Goal: Download file/media

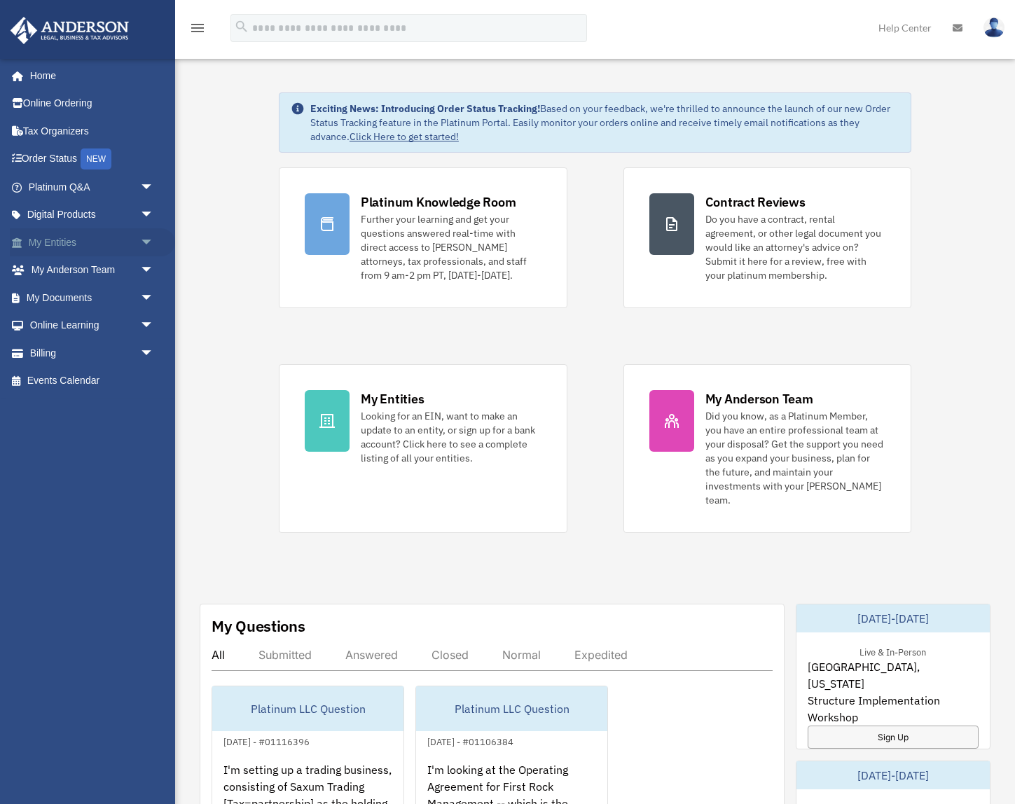
click at [54, 240] on link "My Entities arrow_drop_down" at bounding box center [92, 242] width 165 height 28
click at [148, 240] on span "arrow_drop_down" at bounding box center [154, 242] width 28 height 29
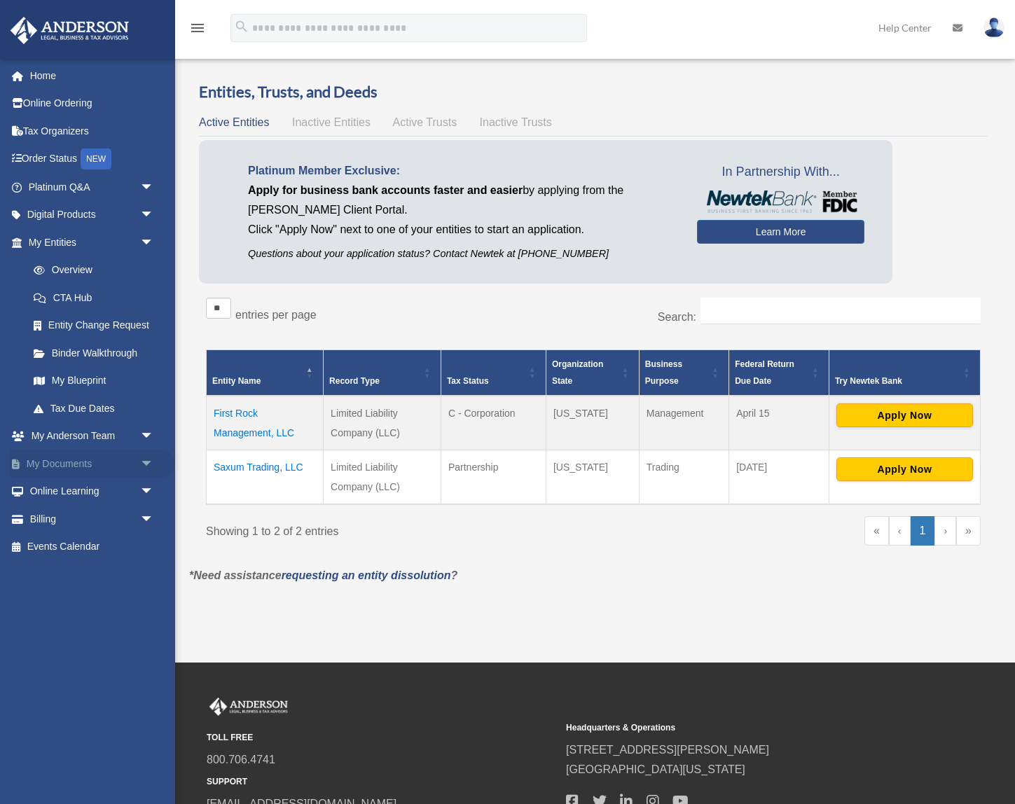
click at [56, 463] on link "My Documents arrow_drop_down" at bounding box center [92, 464] width 165 height 28
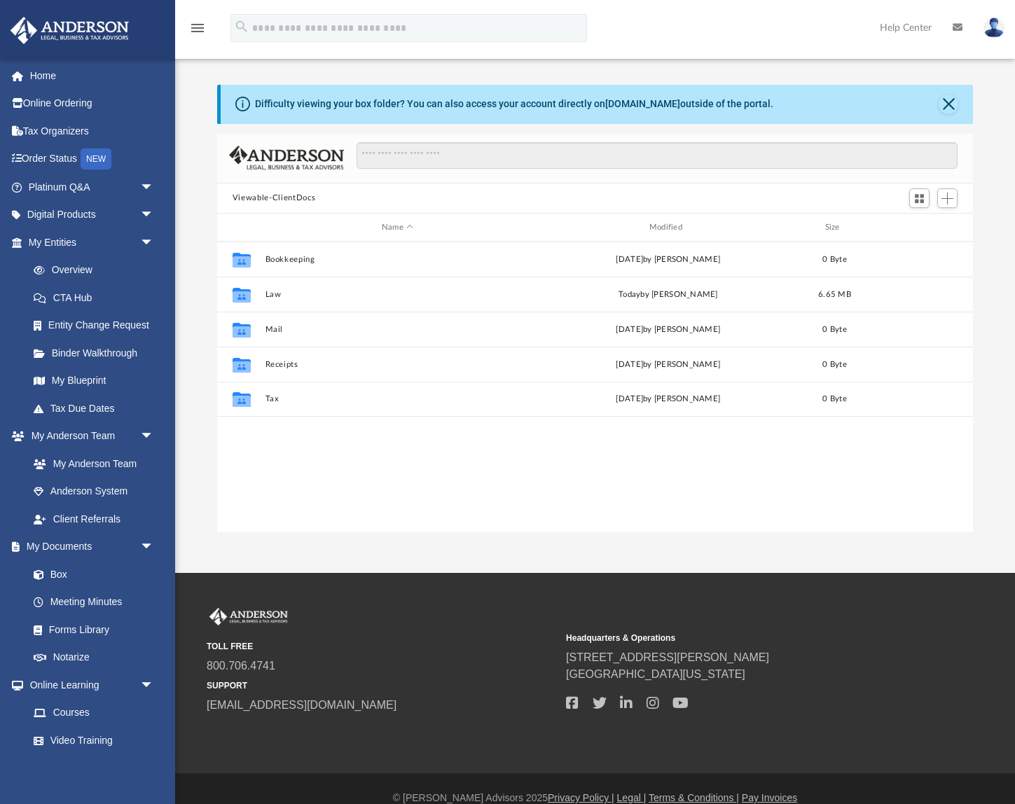
scroll to position [319, 756]
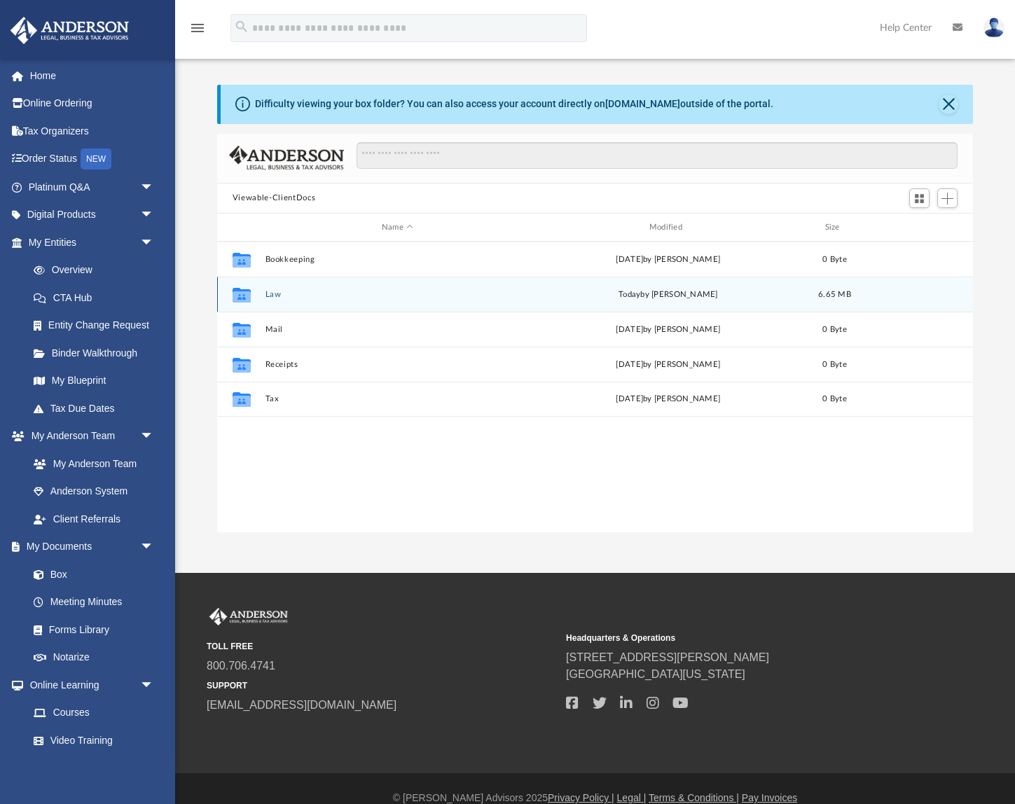
click at [280, 303] on div "Collaborated Folder Law today by Kathleen Maureene Pelicano 6.65 MB" at bounding box center [595, 294] width 756 height 35
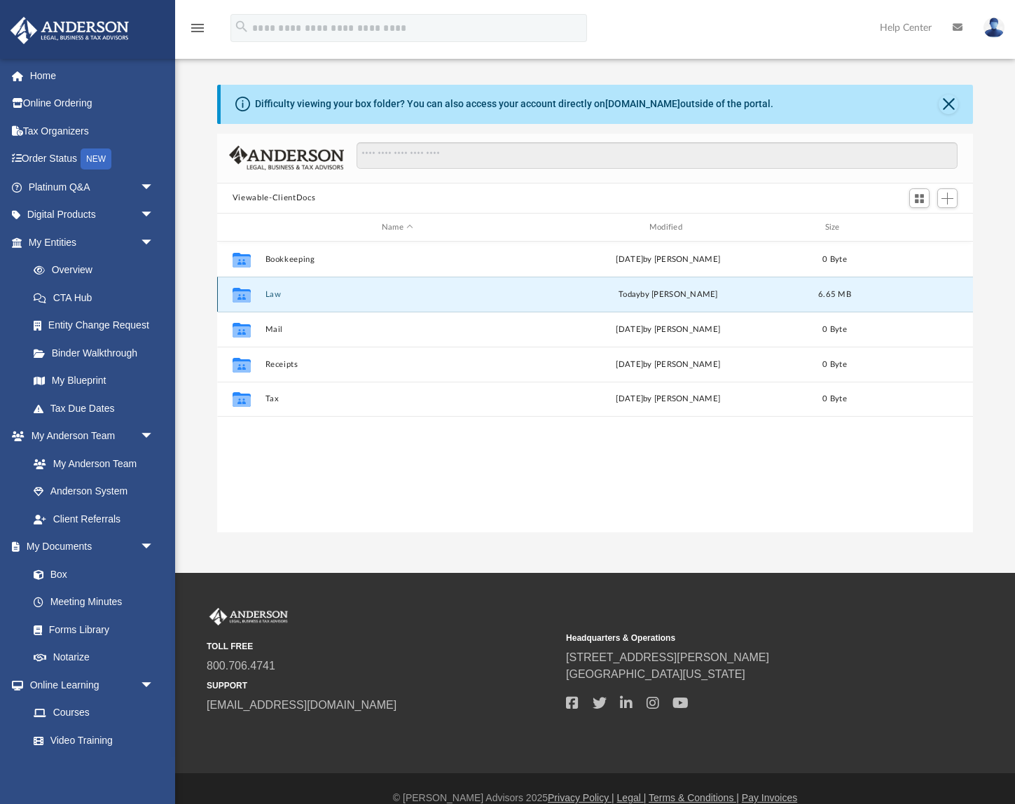
click at [240, 297] on icon "grid" at bounding box center [242, 295] width 18 height 15
click at [273, 291] on button "Law" at bounding box center [397, 294] width 265 height 9
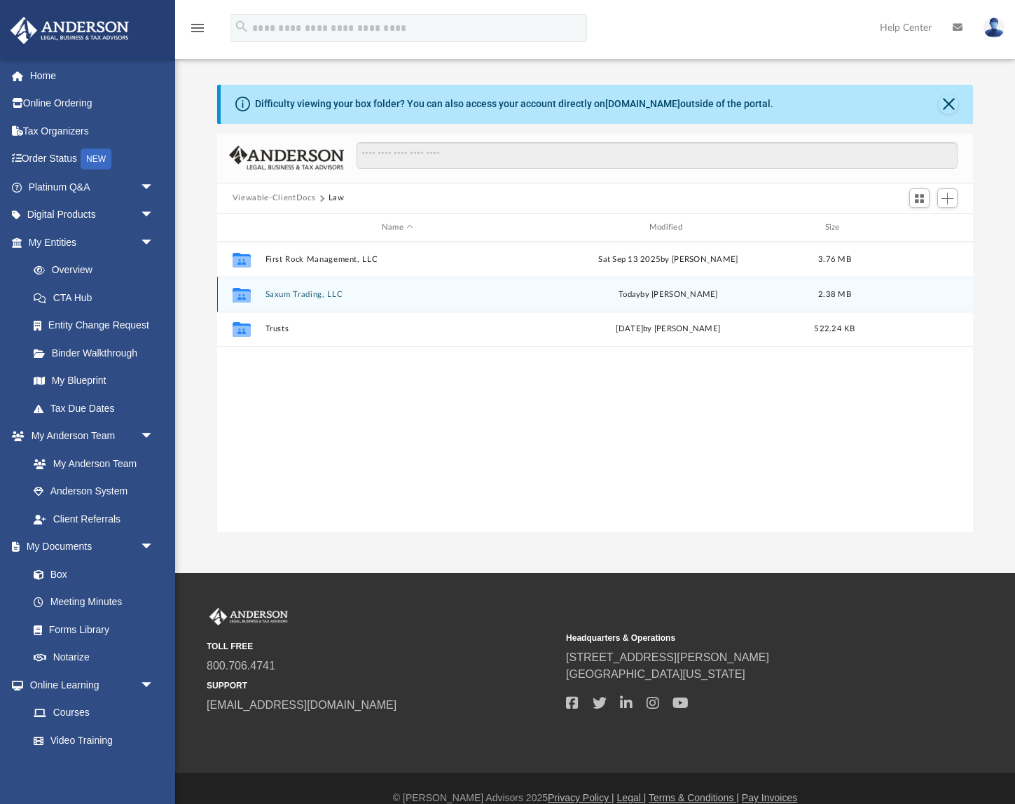
click at [247, 296] on icon "grid" at bounding box center [242, 297] width 18 height 11
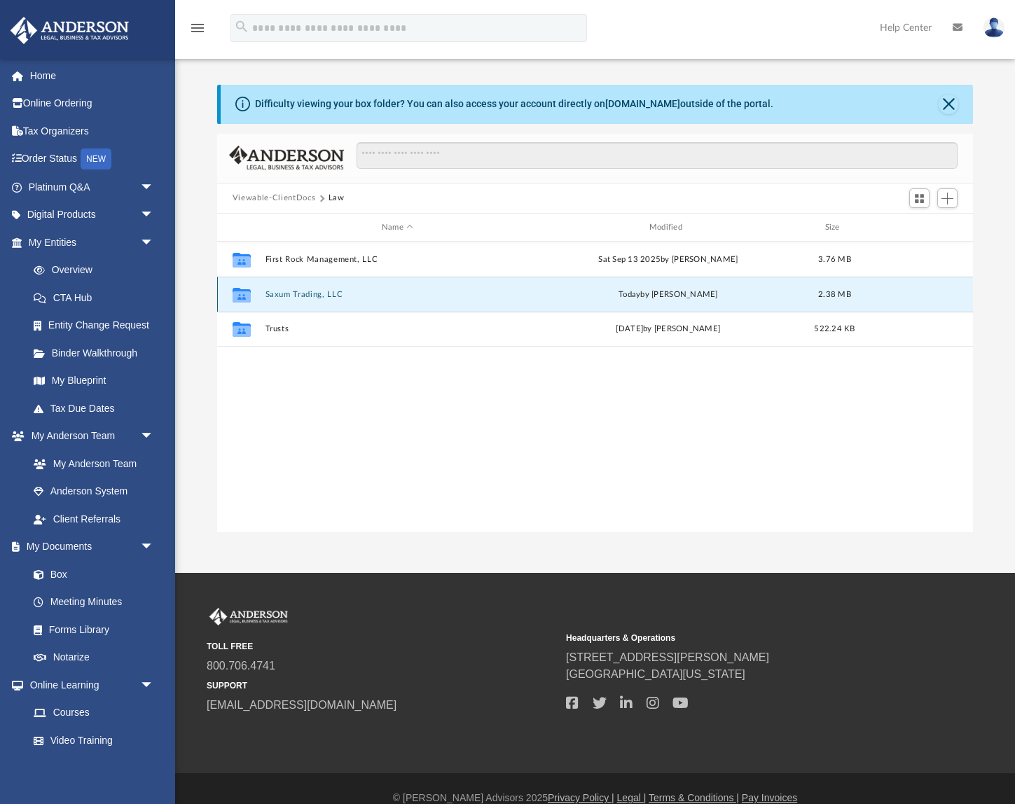
click at [291, 295] on button "Saxum Trading, LLC" at bounding box center [397, 294] width 265 height 9
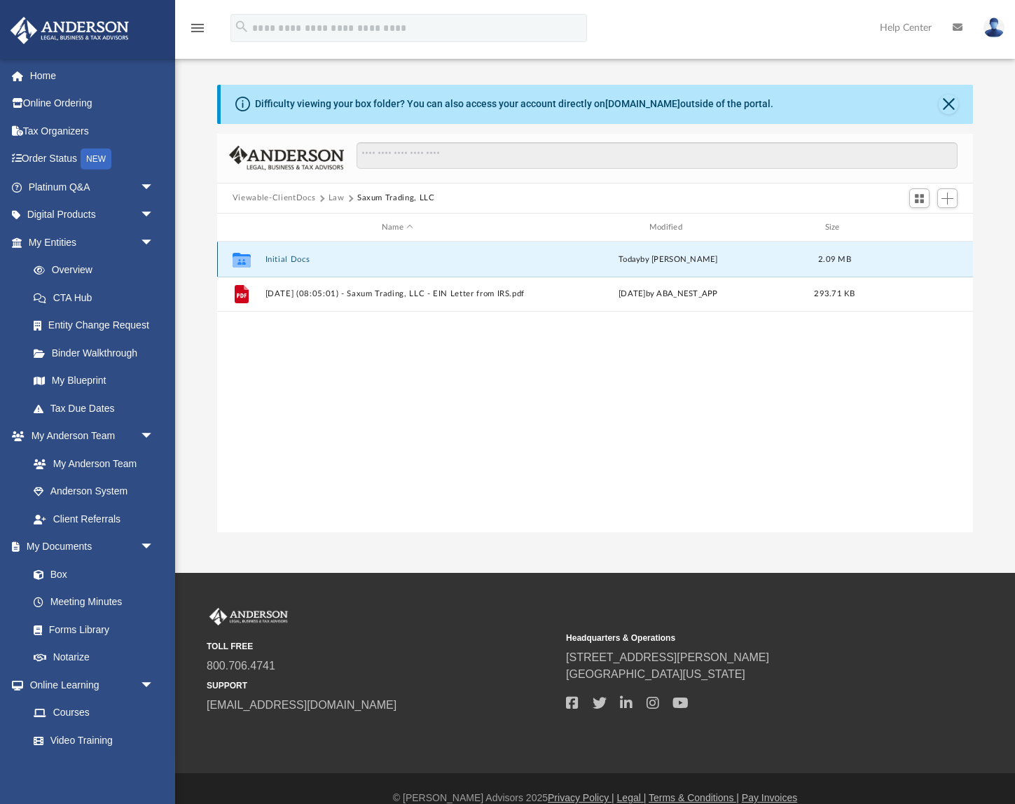
click at [298, 260] on button "Initial Docs" at bounding box center [397, 259] width 265 height 9
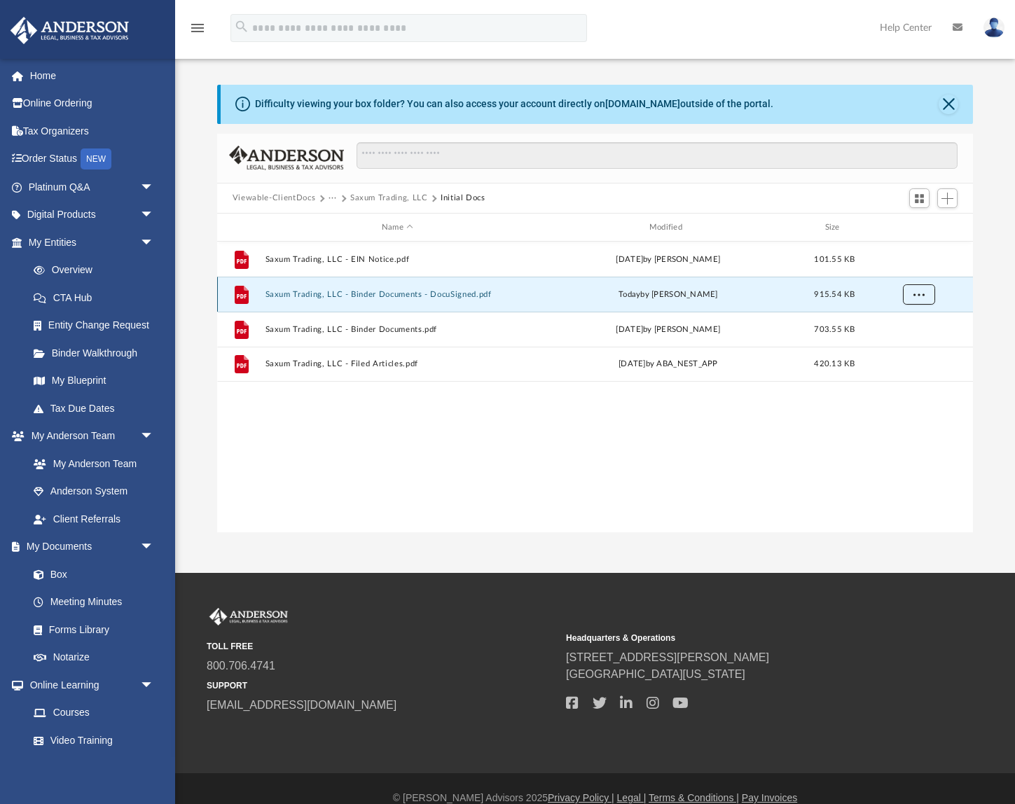
click at [921, 291] on span "More options" at bounding box center [919, 295] width 11 height 8
click at [905, 354] on ul "Preview Download" at bounding box center [907, 338] width 57 height 60
click at [903, 345] on li "Download" at bounding box center [906, 345] width 41 height 15
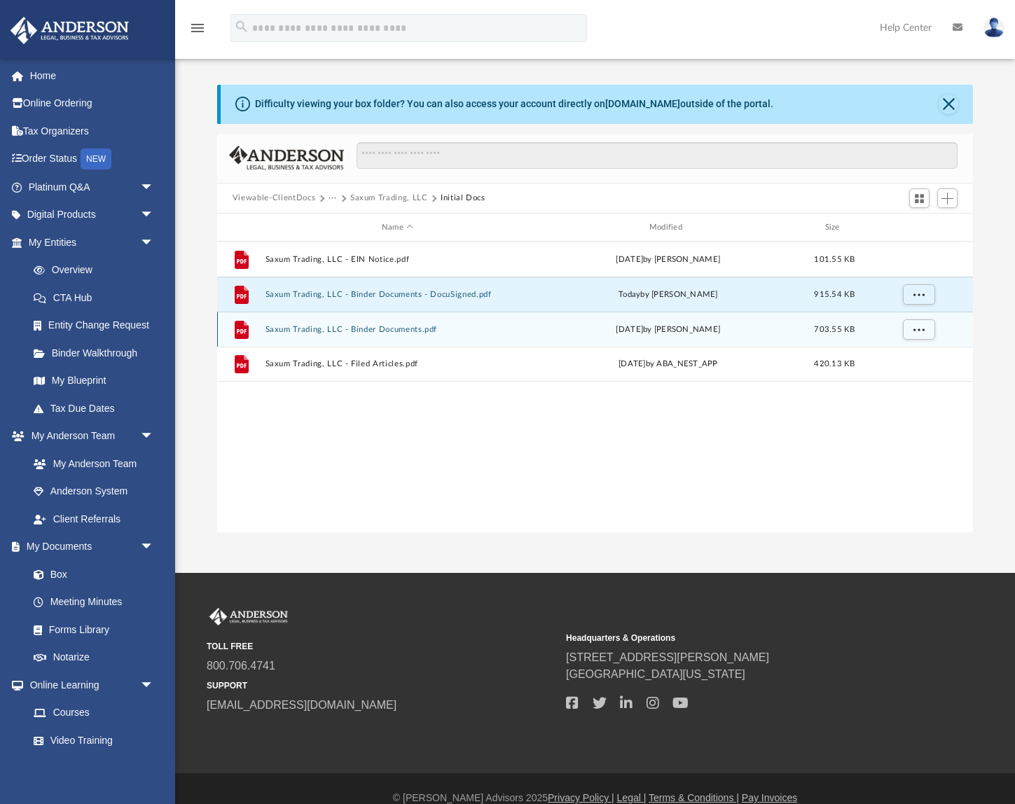
click at [383, 331] on button "Saxum Trading, LLC - Binder Documents.pdf" at bounding box center [397, 329] width 265 height 9
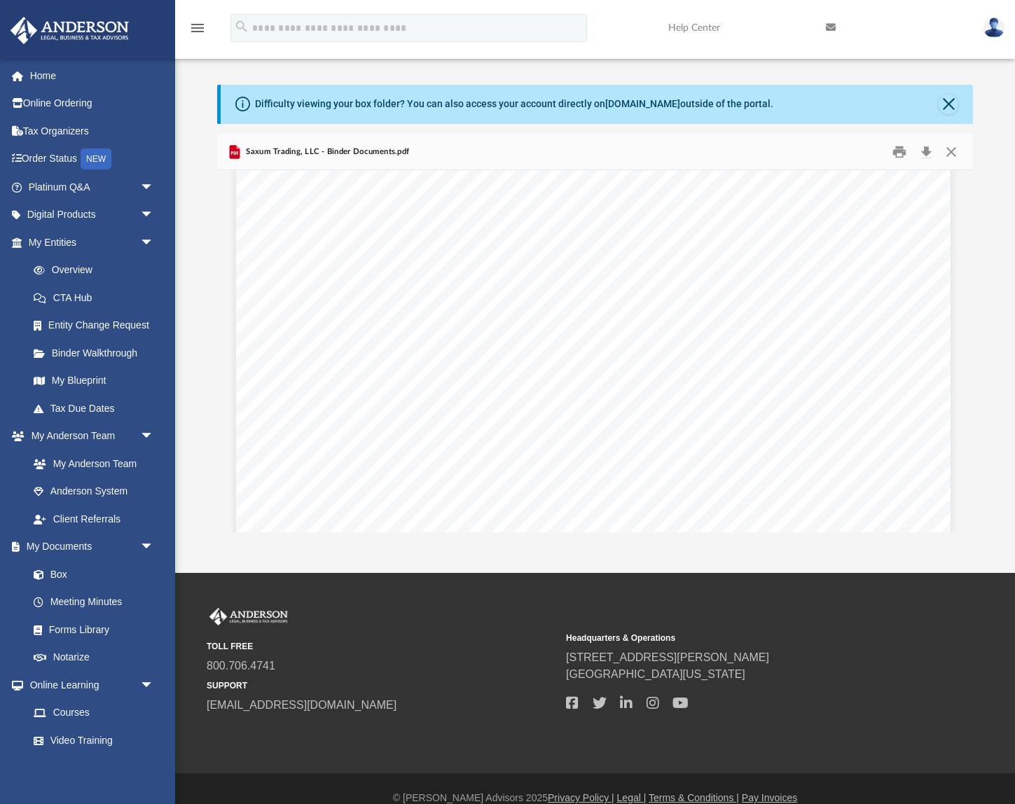
scroll to position [66433, 2]
click at [954, 158] on button "Close" at bounding box center [951, 152] width 25 height 22
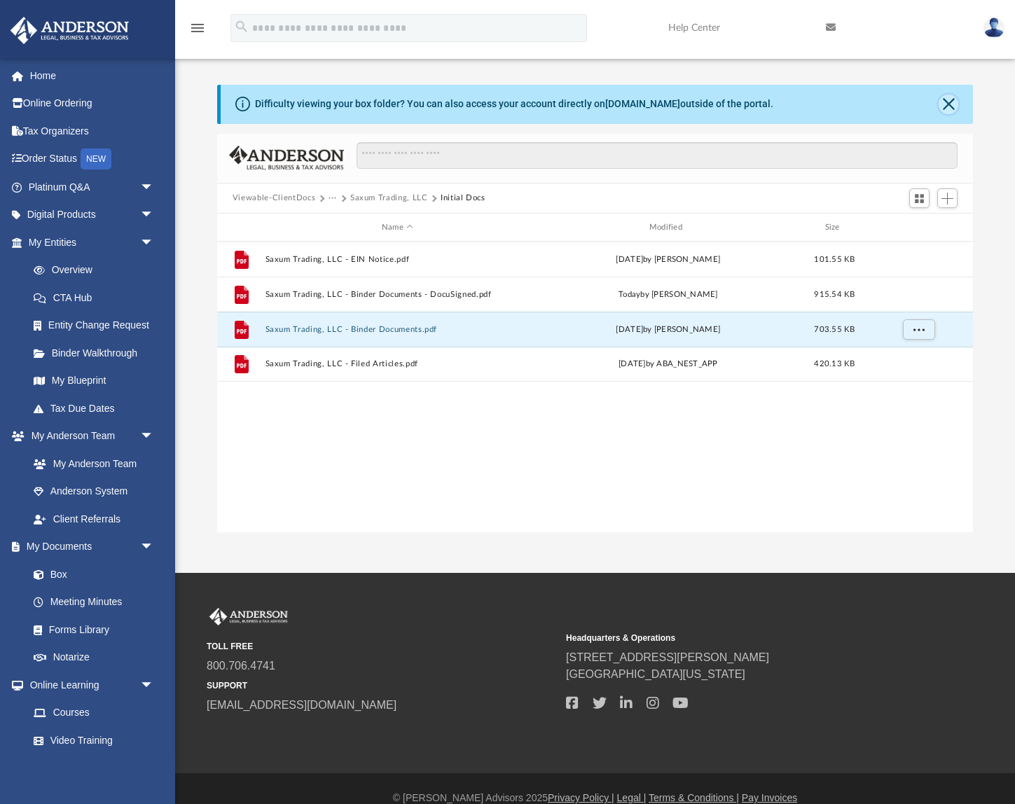
click at [949, 106] on button "Close" at bounding box center [949, 105] width 20 height 20
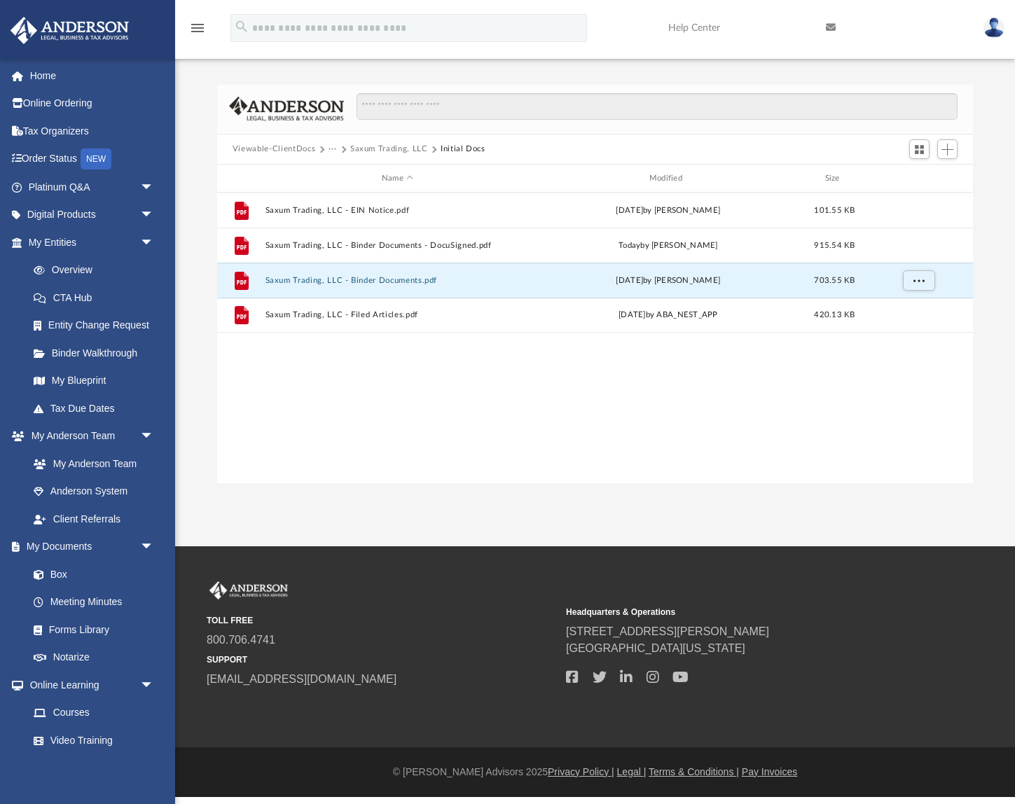
click at [331, 148] on button "···" at bounding box center [333, 149] width 9 height 13
click at [381, 149] on button "Saxum Trading, LLC" at bounding box center [389, 149] width 78 height 13
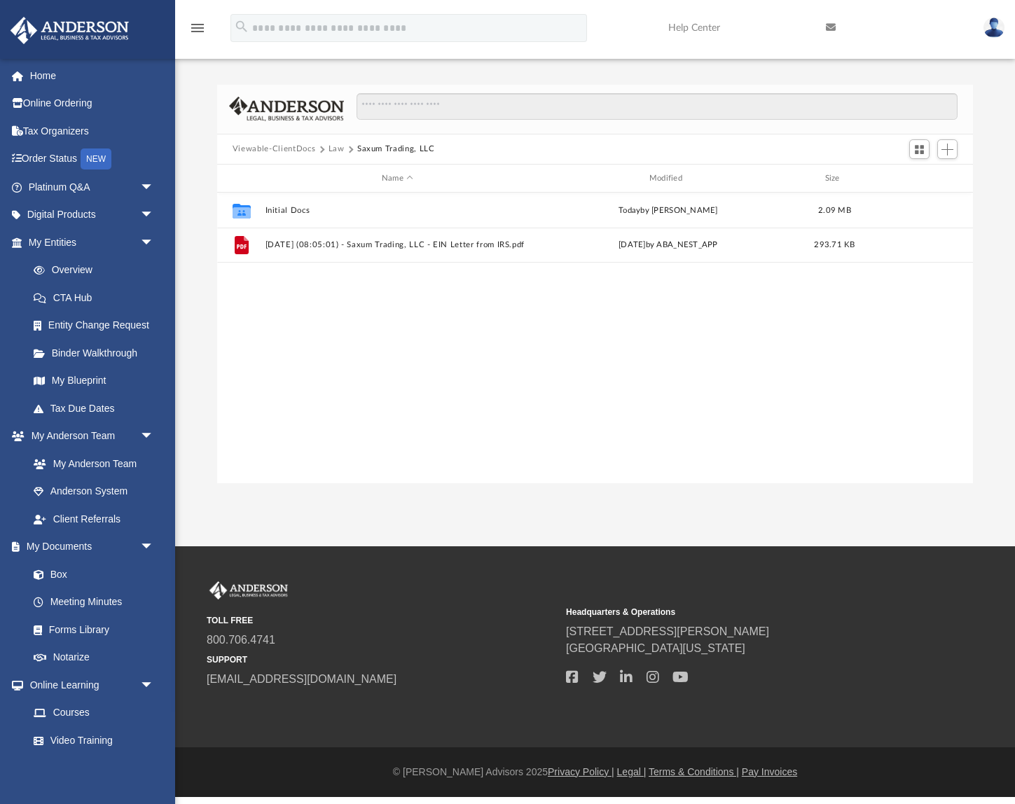
click at [342, 148] on button "Law" at bounding box center [337, 149] width 16 height 13
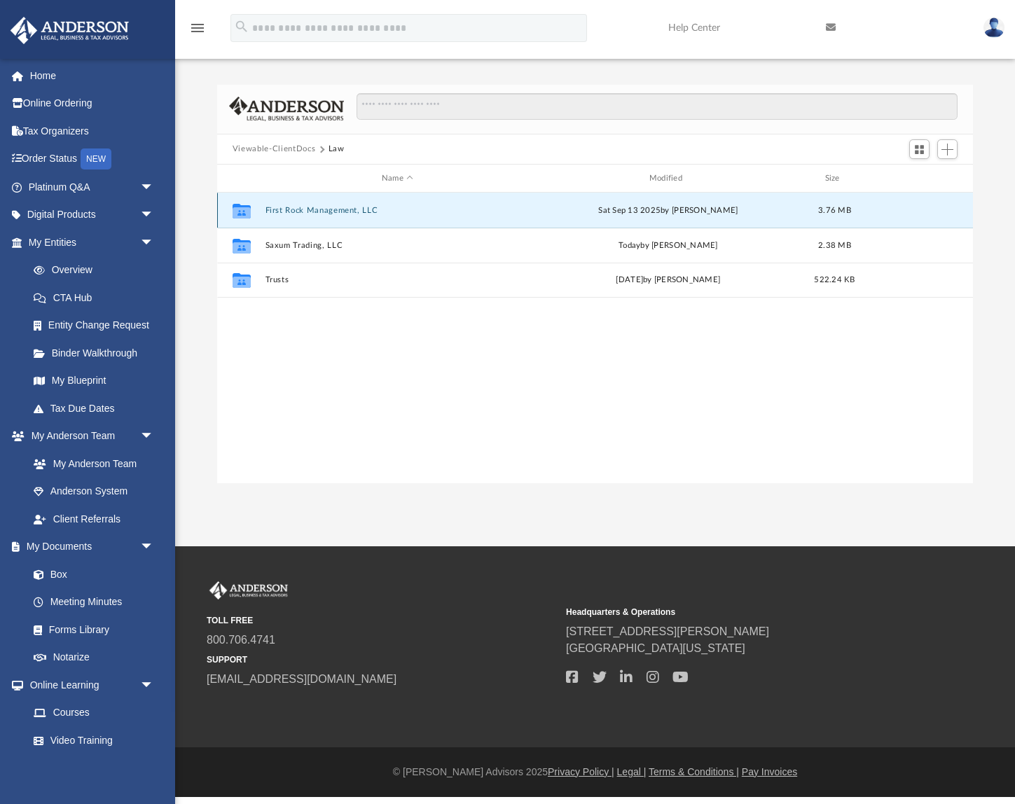
click at [313, 209] on button "First Rock Management, LLC" at bounding box center [397, 210] width 265 height 9
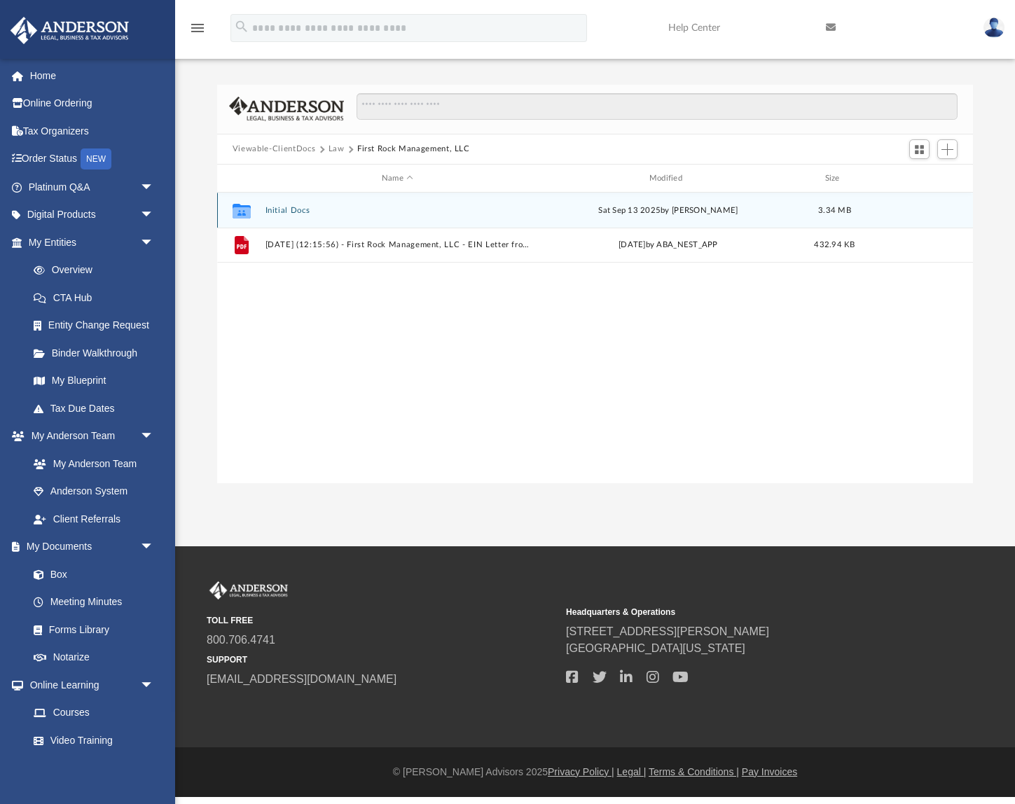
click at [247, 211] on icon "grid" at bounding box center [242, 212] width 18 height 11
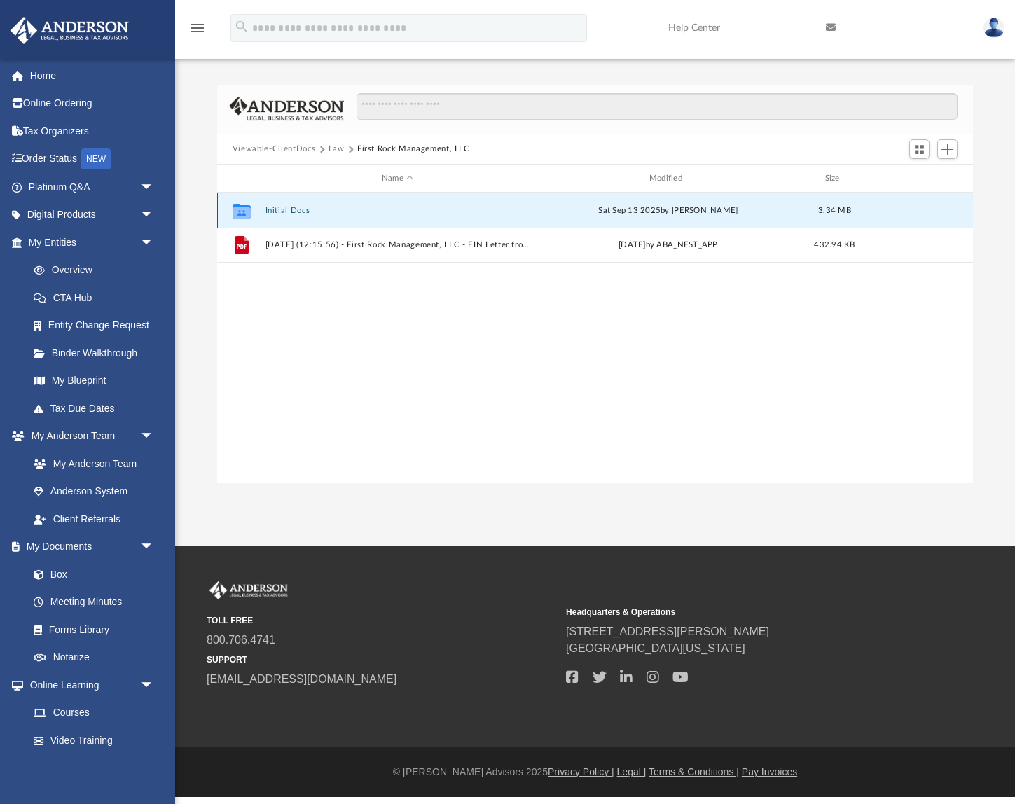
click at [277, 215] on div "Collaborated Folder Initial Docs Sat Sep 13 2025 by Mary Brooks 3.34 MB" at bounding box center [595, 210] width 756 height 35
click at [266, 214] on button "Initial Docs" at bounding box center [397, 210] width 265 height 9
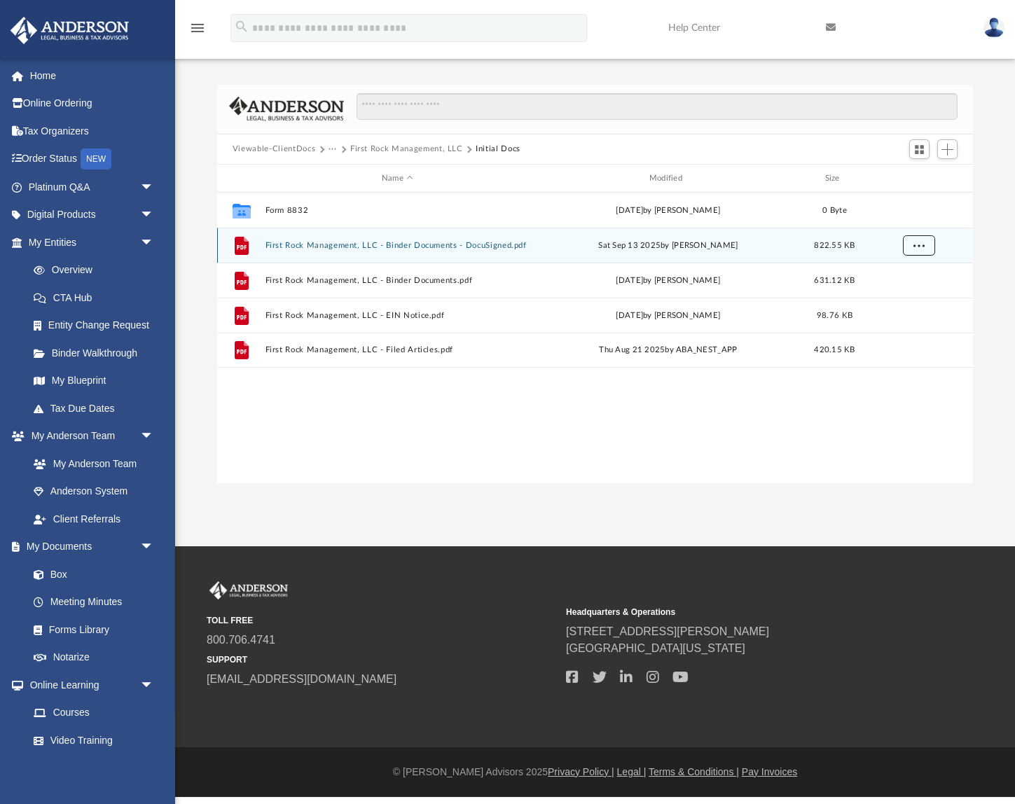
click at [933, 248] on button "More options" at bounding box center [919, 245] width 32 height 21
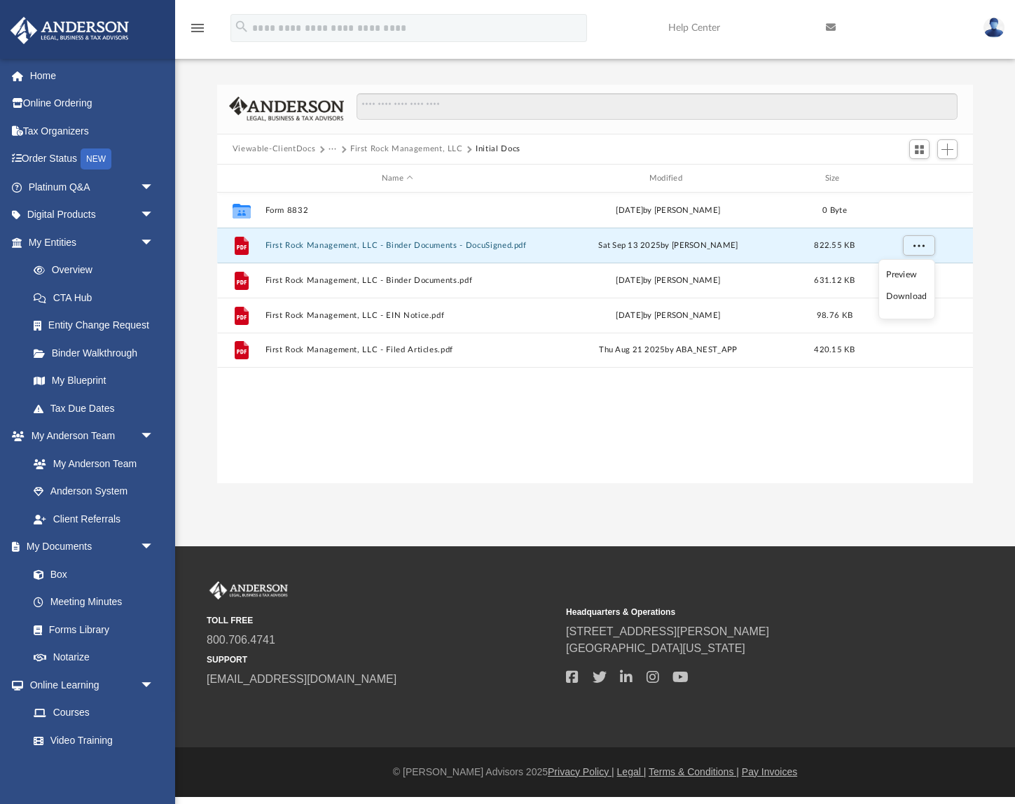
click at [903, 301] on li "Download" at bounding box center [906, 296] width 41 height 15
click at [408, 147] on button "First Rock Management, LLC" at bounding box center [406, 149] width 113 height 13
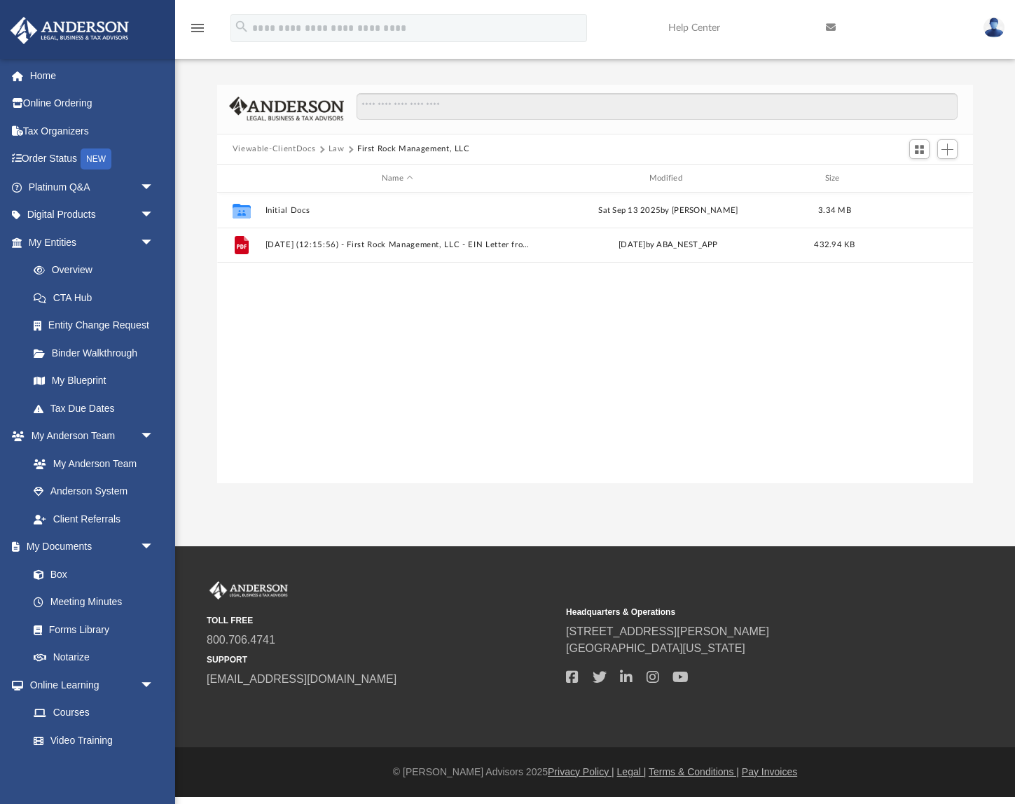
click at [330, 149] on button "Law" at bounding box center [337, 149] width 16 height 13
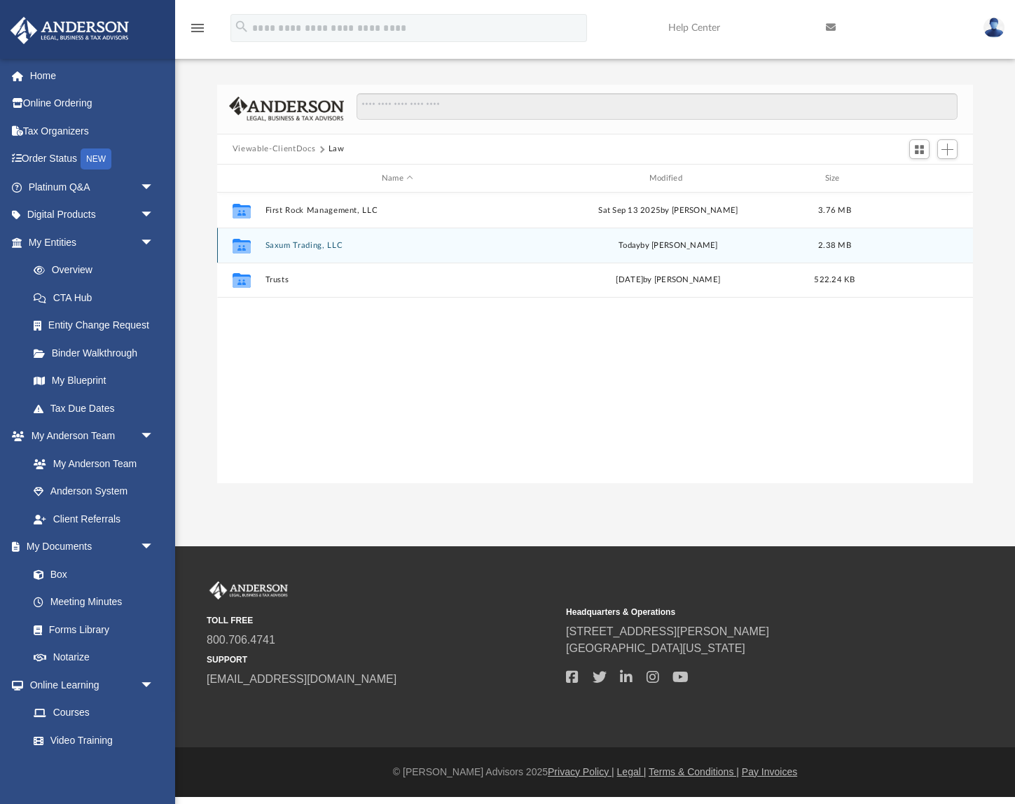
click at [307, 245] on button "Saxum Trading, LLC" at bounding box center [397, 245] width 265 height 9
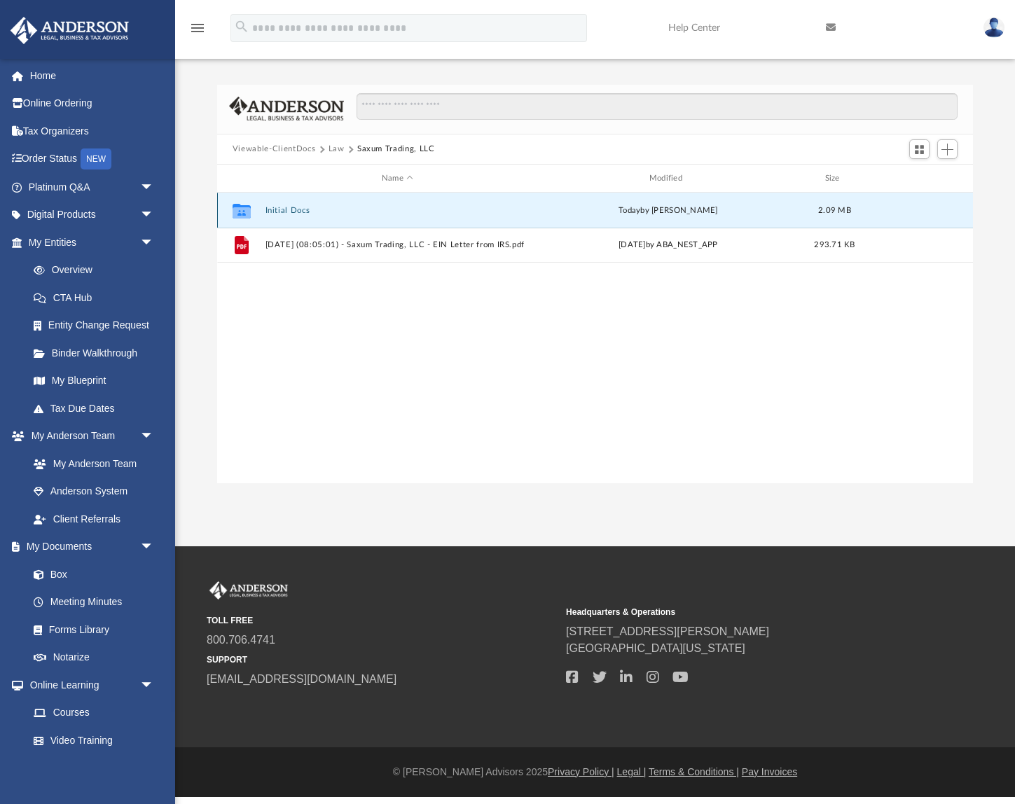
click at [301, 212] on button "Initial Docs" at bounding box center [397, 210] width 265 height 9
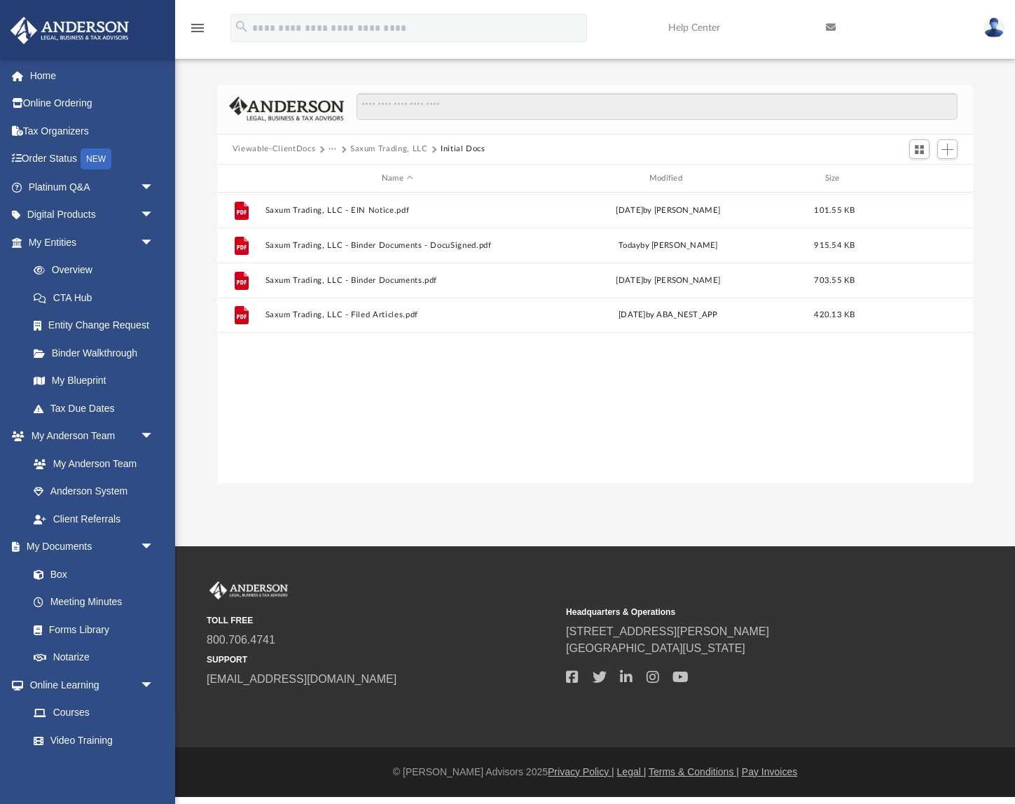
click at [378, 149] on button "Saxum Trading, LLC" at bounding box center [389, 149] width 78 height 13
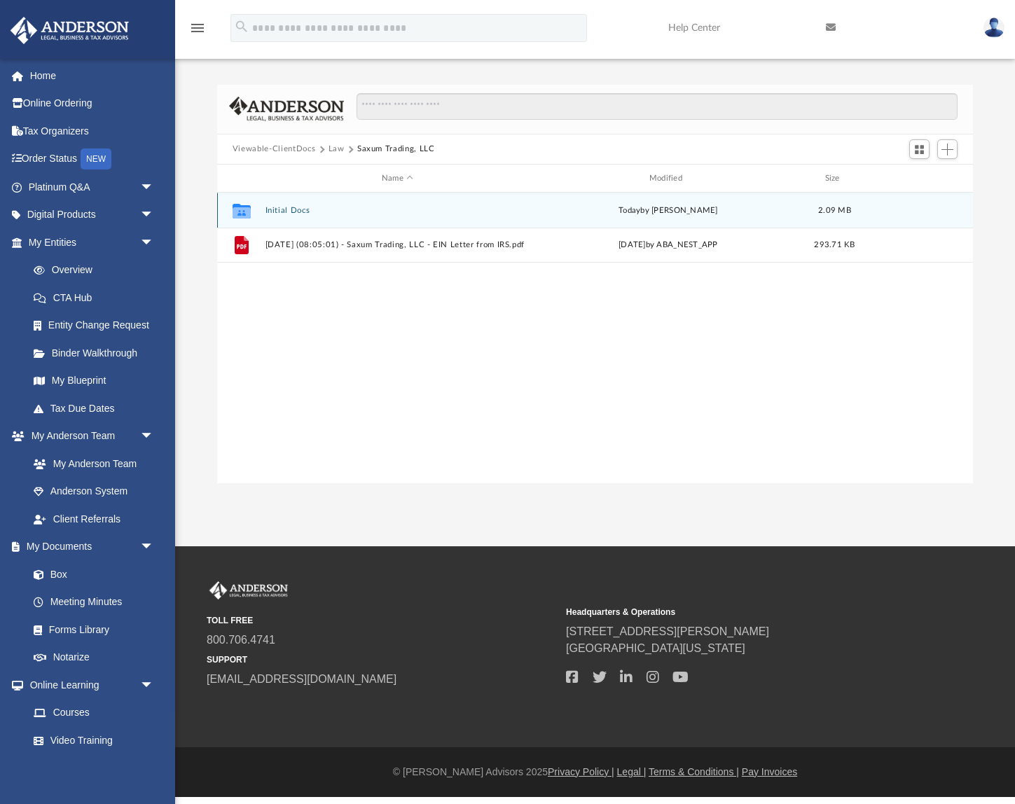
click at [276, 209] on button "Initial Docs" at bounding box center [397, 210] width 265 height 9
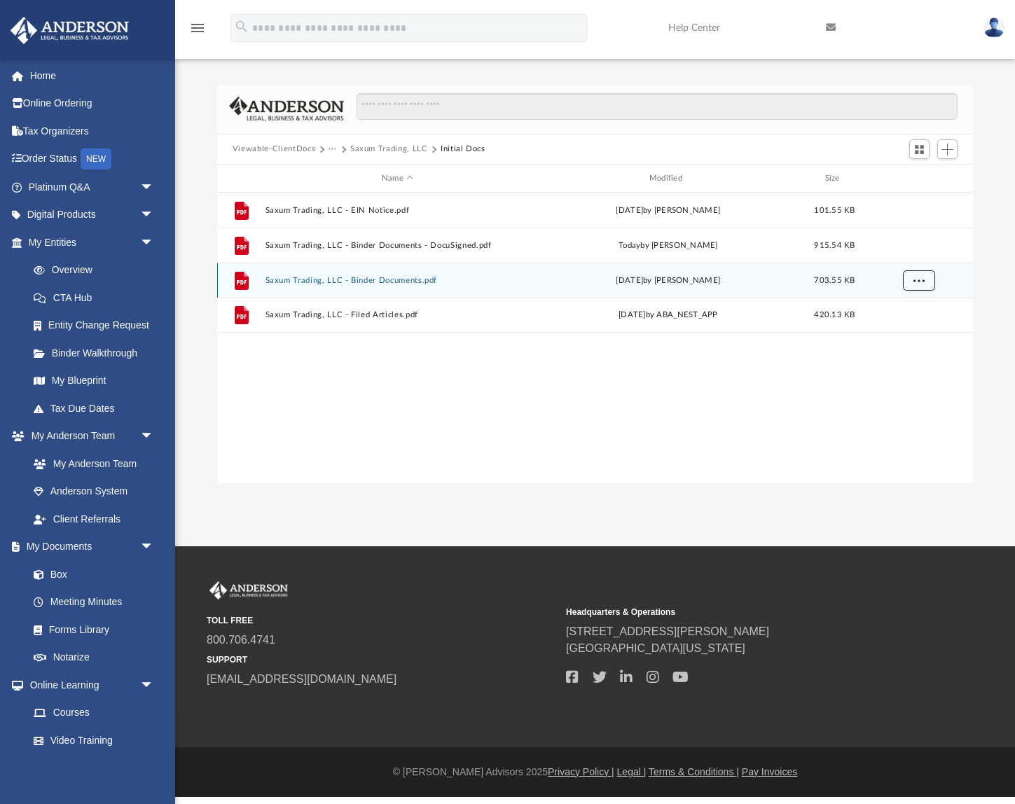
click at [909, 283] on button "More options" at bounding box center [919, 280] width 32 height 21
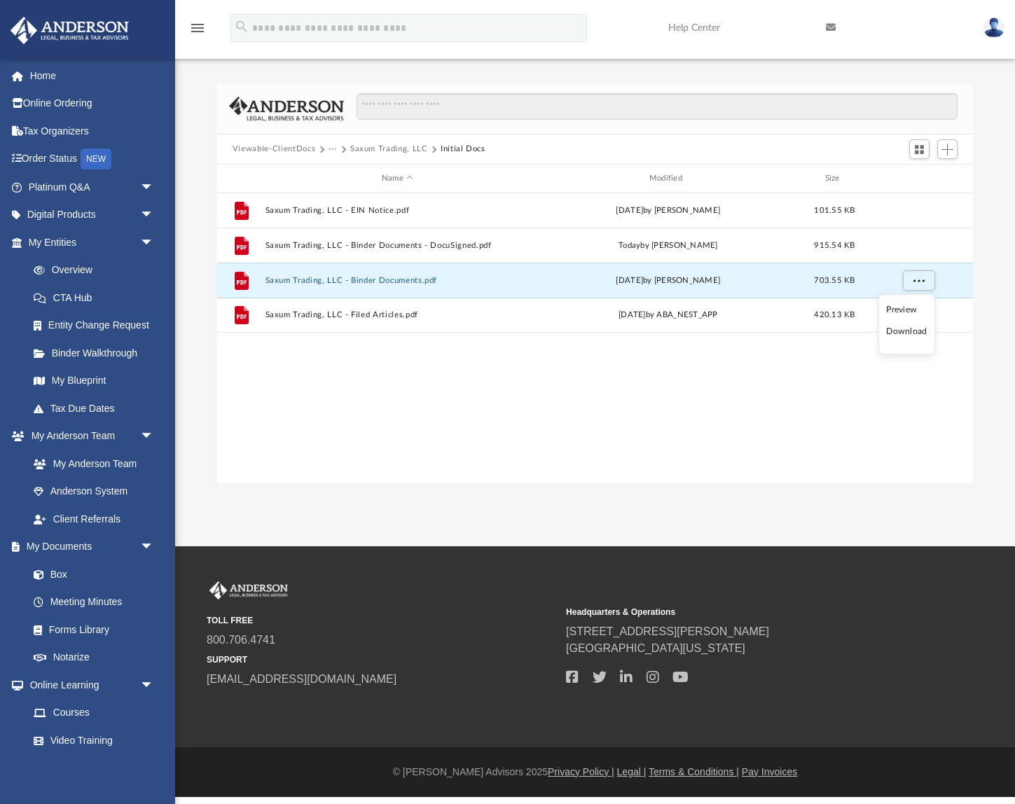
click at [901, 339] on li "Download" at bounding box center [906, 331] width 41 height 15
click at [353, 151] on button "Saxum Trading, LLC" at bounding box center [389, 149] width 78 height 13
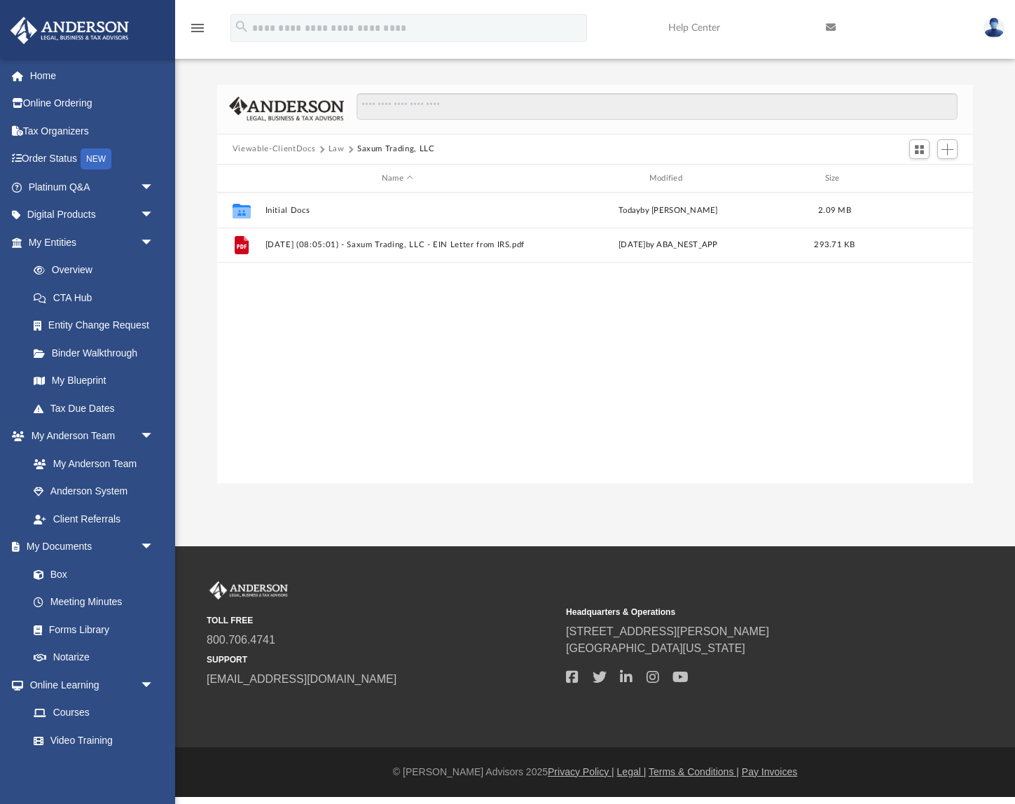
click at [331, 151] on button "Law" at bounding box center [337, 149] width 16 height 13
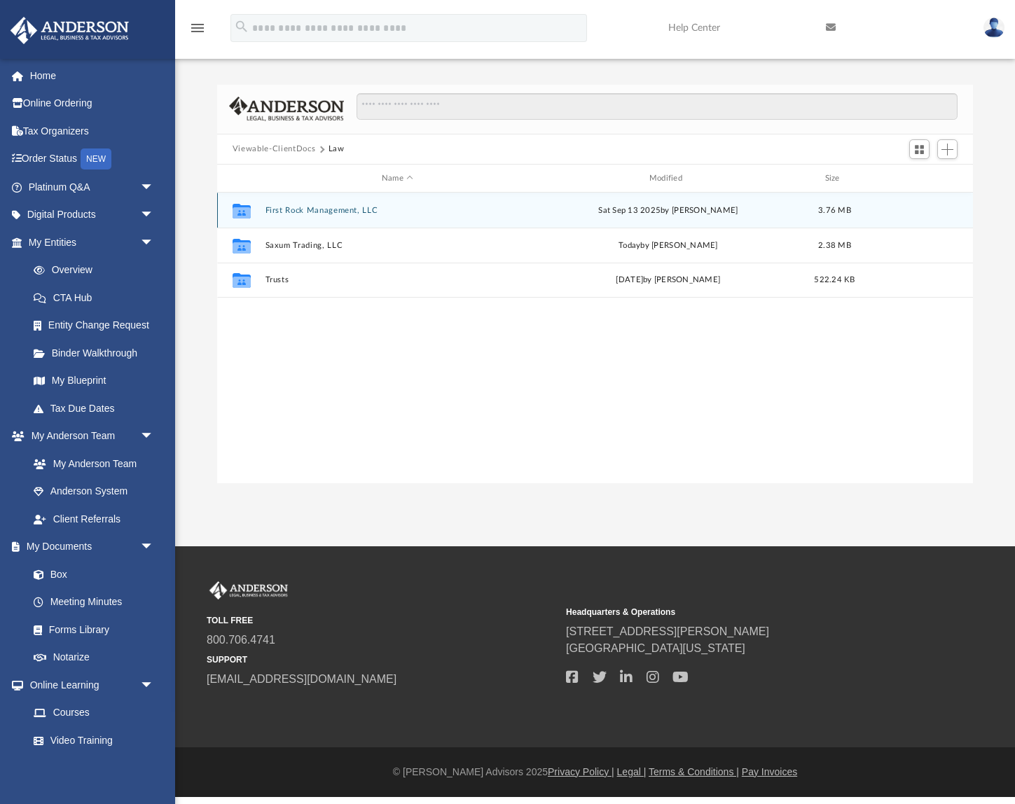
click at [339, 213] on button "First Rock Management, LLC" at bounding box center [397, 210] width 265 height 9
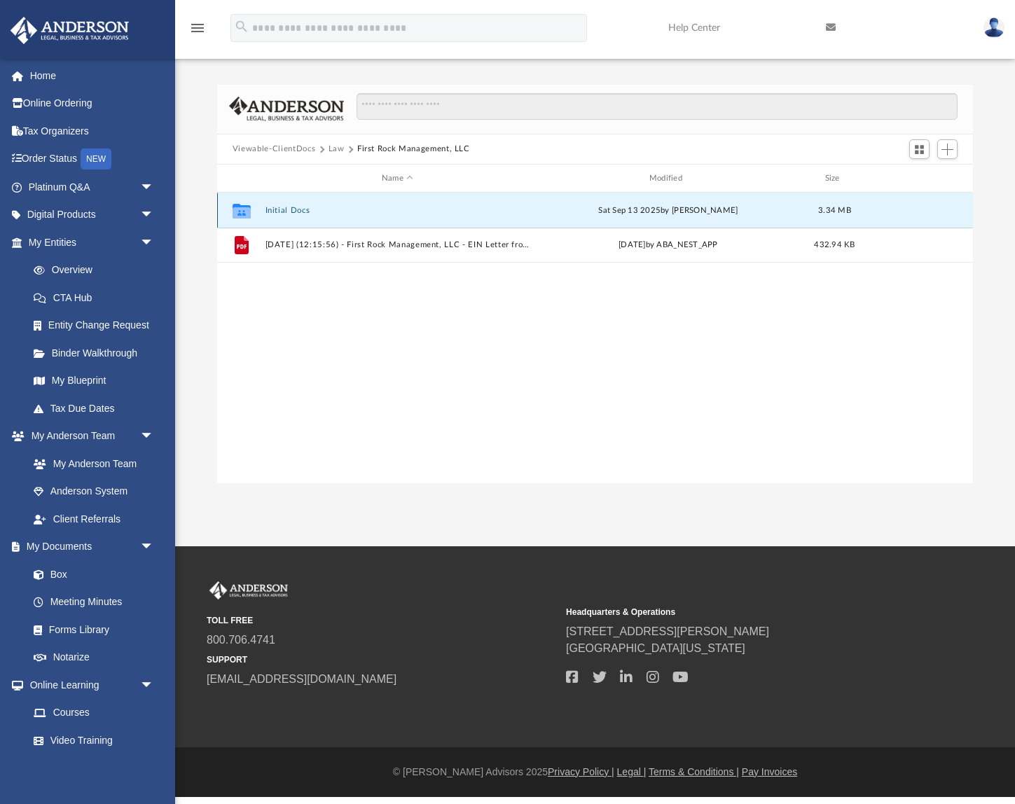
click at [306, 212] on button "Initial Docs" at bounding box center [397, 210] width 265 height 9
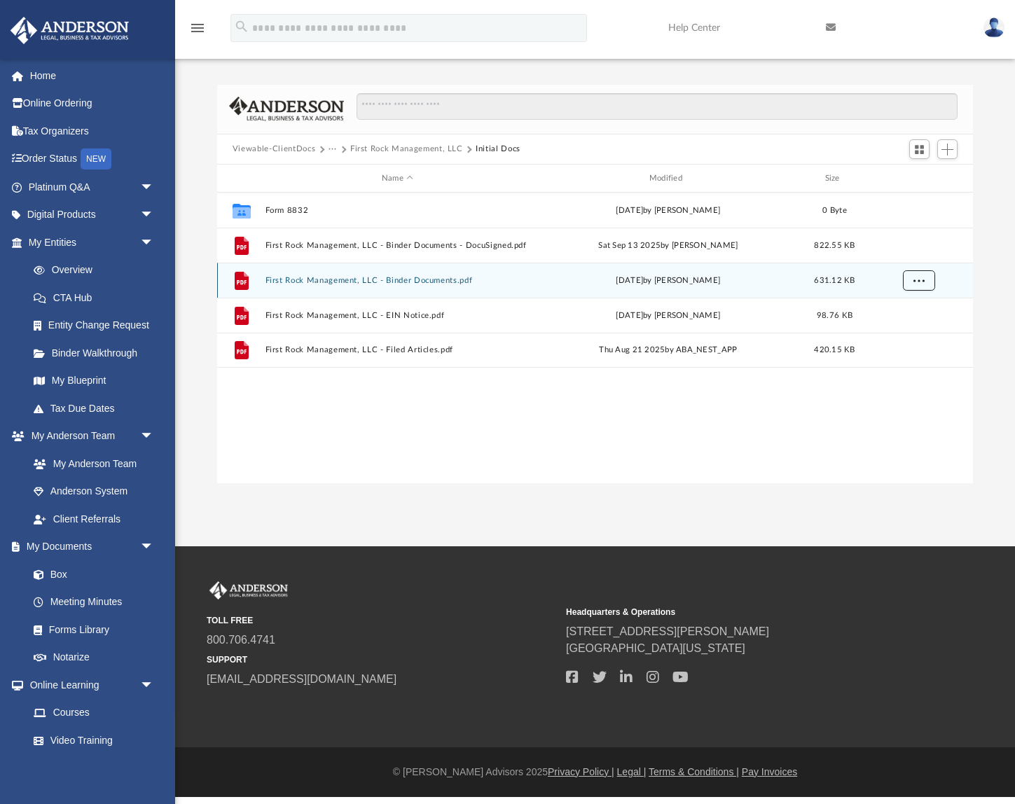
click at [926, 273] on button "More options" at bounding box center [919, 280] width 32 height 21
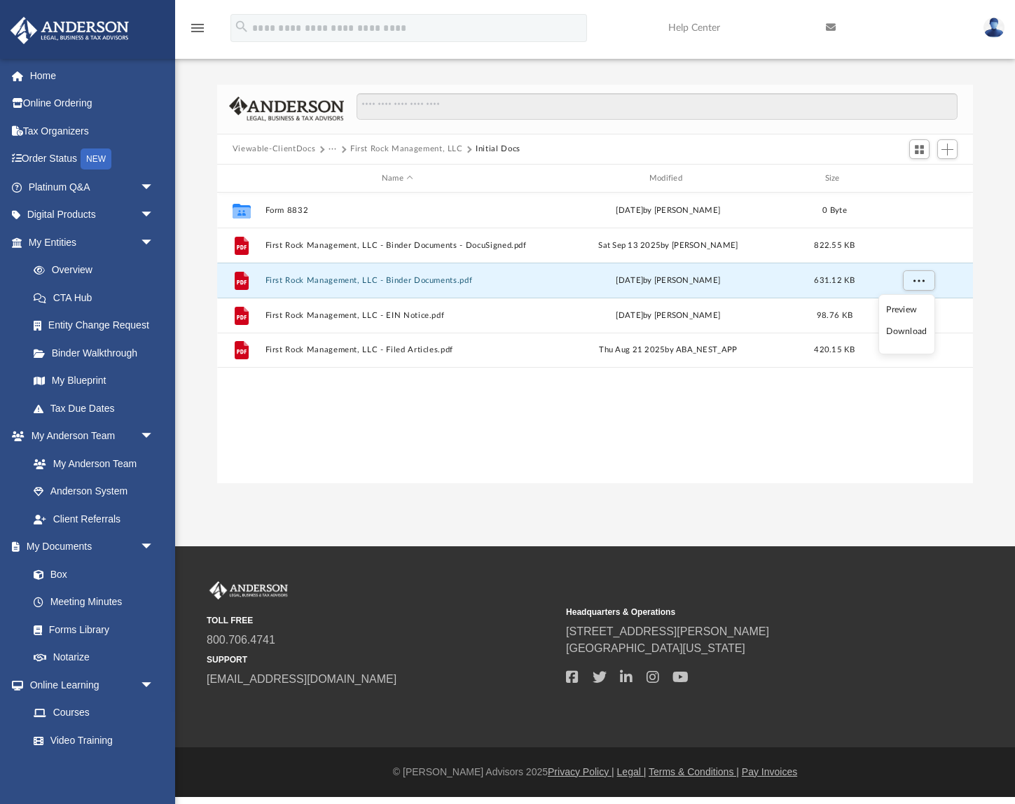
click at [908, 333] on li "Download" at bounding box center [906, 331] width 41 height 15
click at [678, 458] on div "Collaborated Folder Form 8832 Wed Sep 3 2025 by Cynthia Peters 0 Byte File Firs…" at bounding box center [595, 338] width 756 height 290
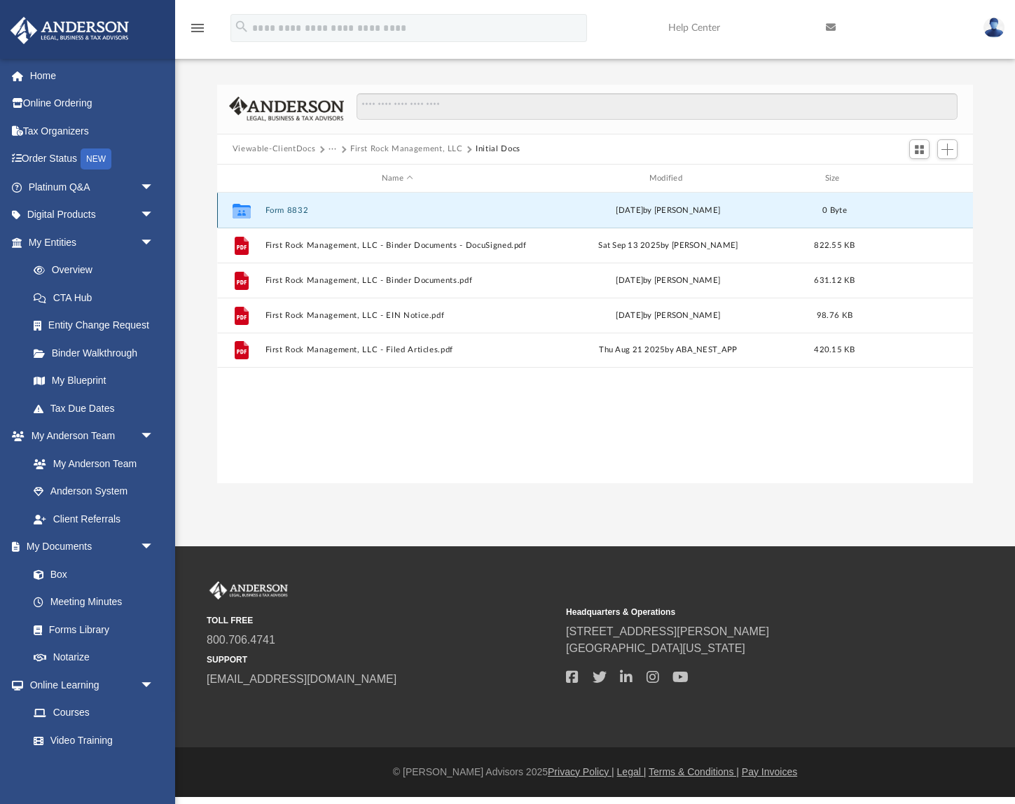
click at [296, 211] on button "Form 8832" at bounding box center [397, 210] width 265 height 9
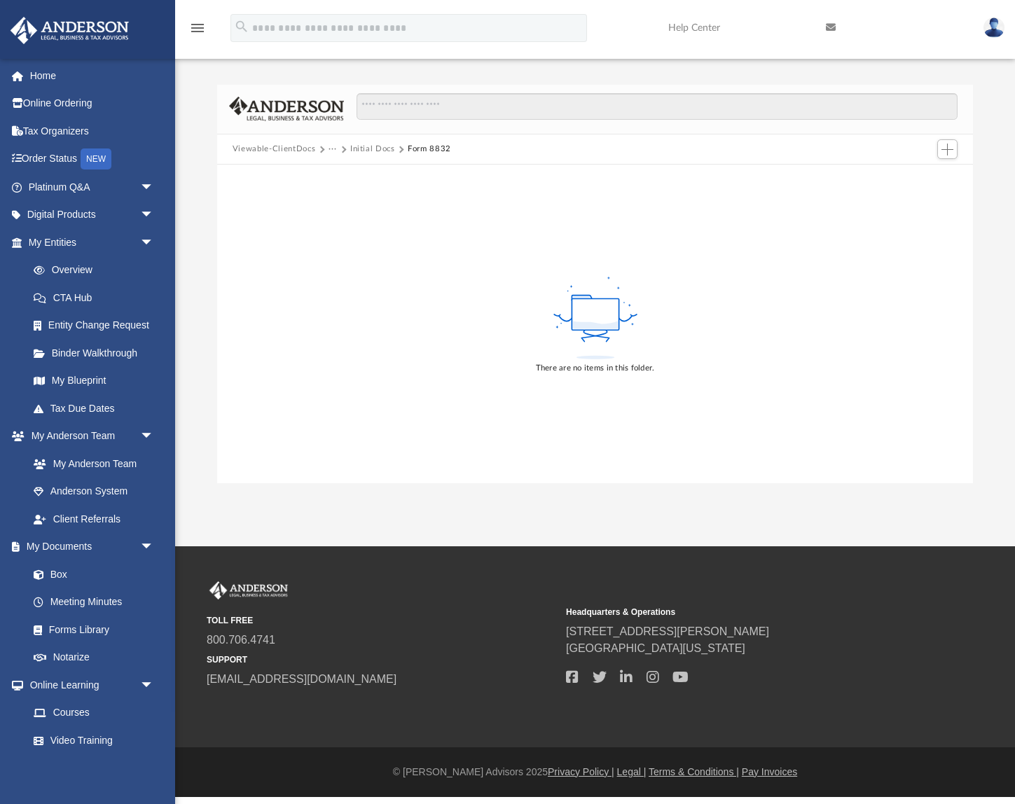
click at [376, 149] on button "Initial Docs" at bounding box center [372, 149] width 45 height 13
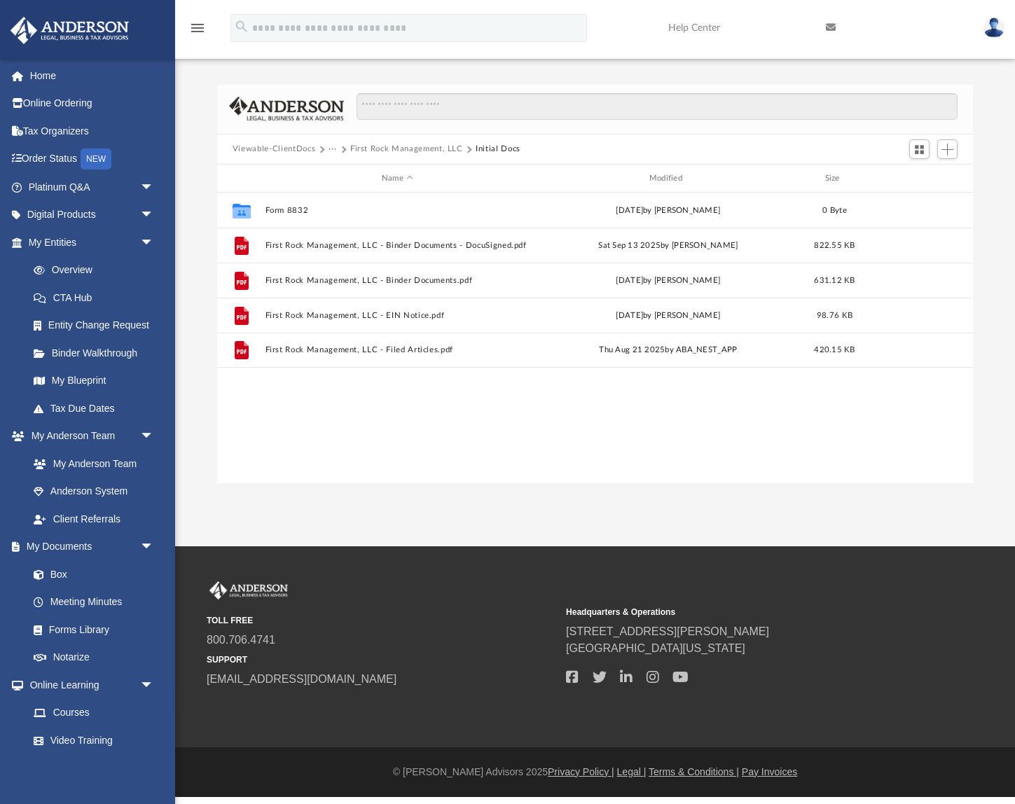
scroll to position [319, 756]
